Goal: Task Accomplishment & Management: Complete application form

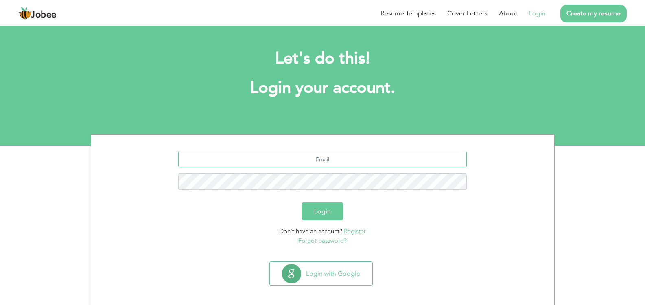
click at [337, 159] on input "text" at bounding box center [322, 159] width 289 height 16
type input "[EMAIL_ADDRESS][DOMAIN_NAME]"
click at [302, 202] on button "Login" at bounding box center [322, 211] width 41 height 18
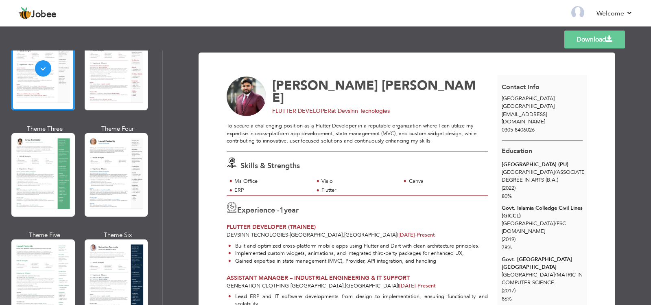
scroll to position [109, 0]
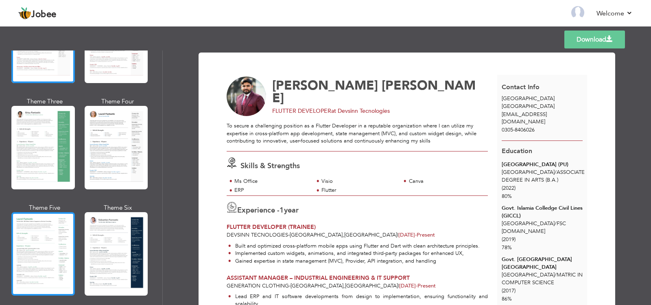
click at [59, 217] on div at bounding box center [42, 253] width 63 height 83
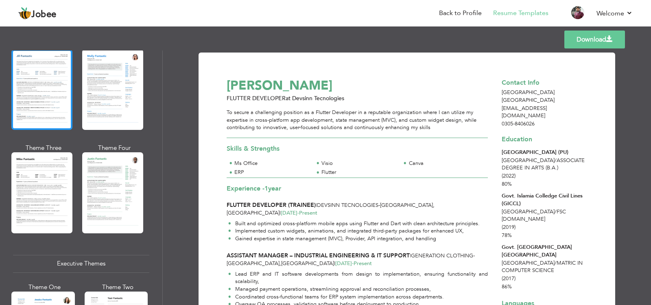
scroll to position [434, 0]
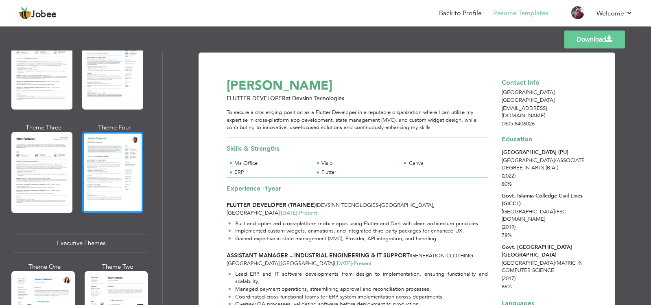
click at [119, 159] on div at bounding box center [112, 172] width 61 height 81
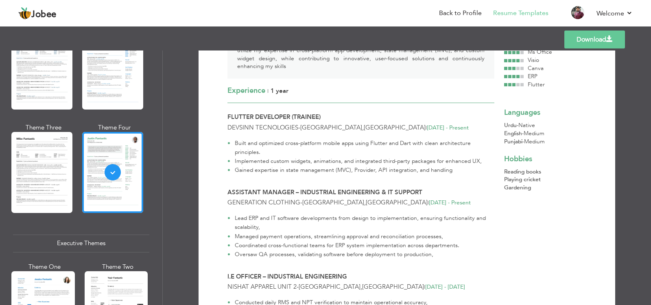
scroll to position [0, 0]
